Goal: Navigation & Orientation: Find specific page/section

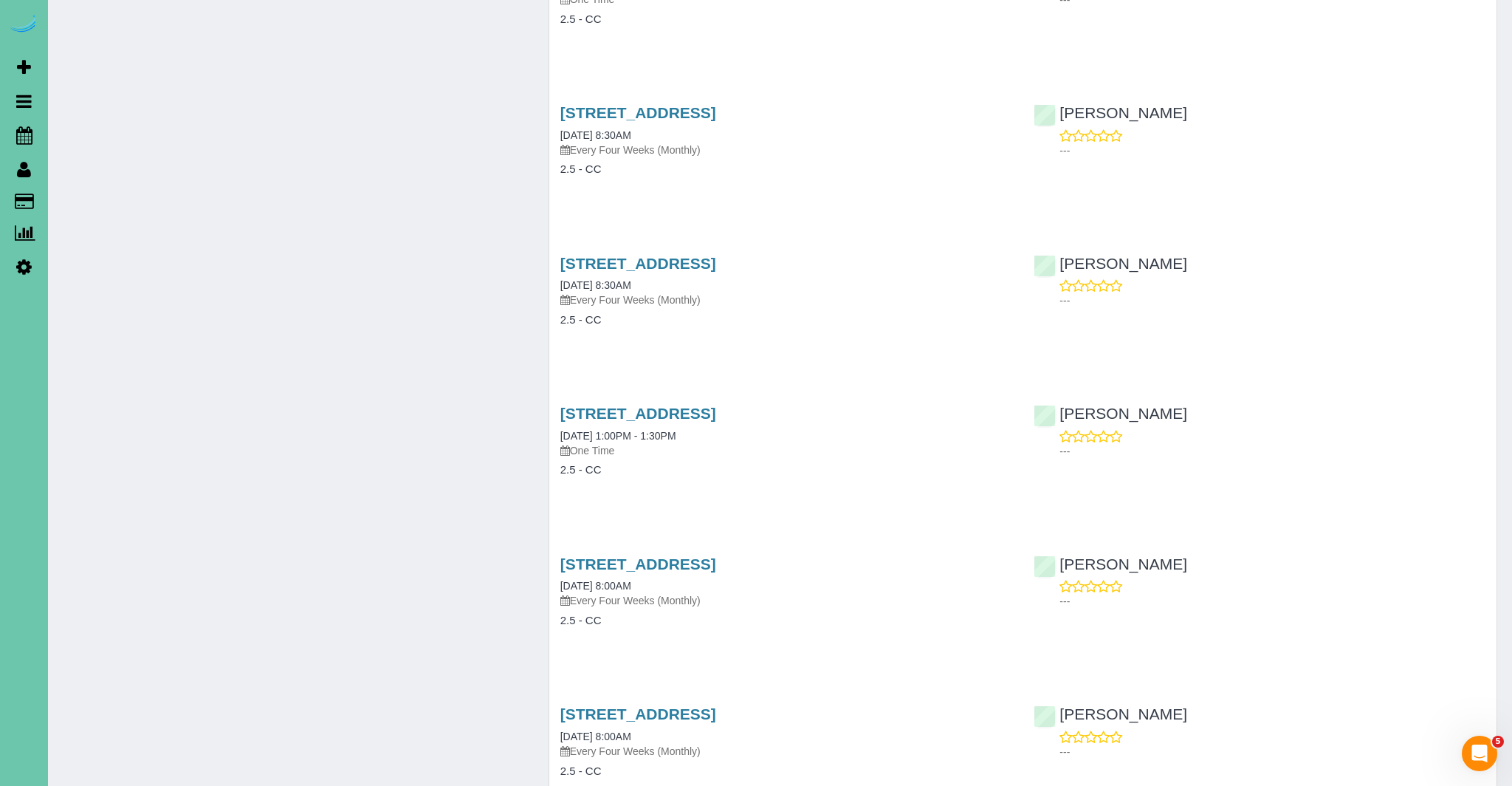
scroll to position [3811, 0]
